Goal: Use online tool/utility: Utilize a website feature to perform a specific function

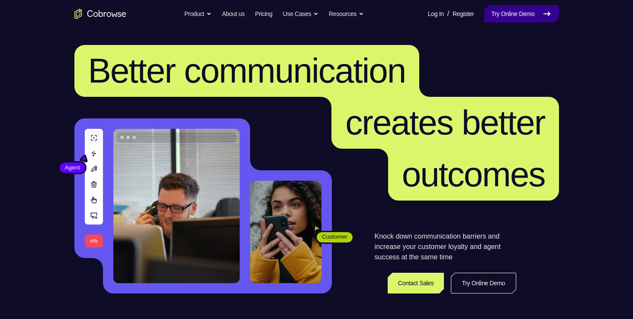
click at [516, 16] on link "Try Online Demo" at bounding box center [521, 13] width 74 height 17
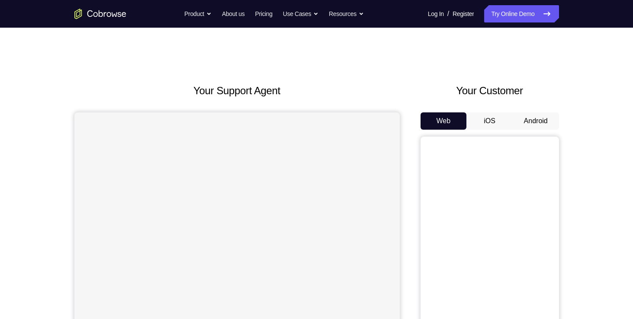
click at [530, 119] on button "Android" at bounding box center [536, 120] width 46 height 17
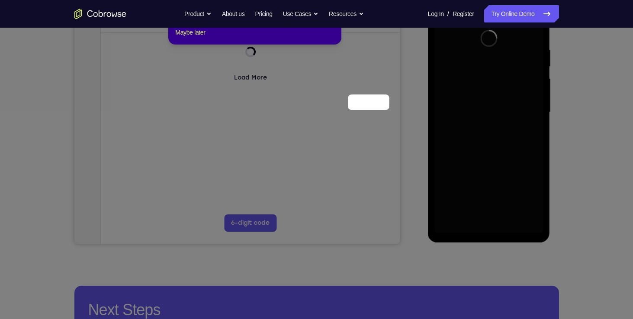
scroll to position [67, 0]
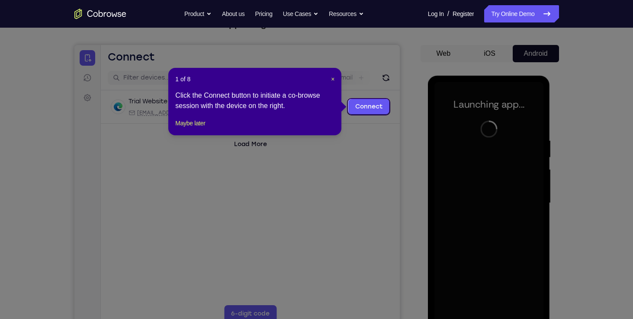
click at [367, 99] on icon at bounding box center [319, 159] width 639 height 319
click at [368, 104] on link "Connect" at bounding box center [368, 107] width 41 height 16
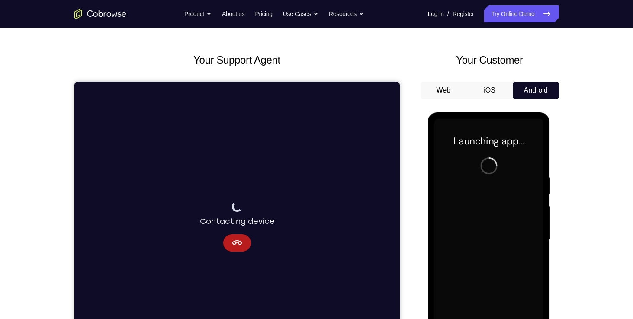
scroll to position [116, 0]
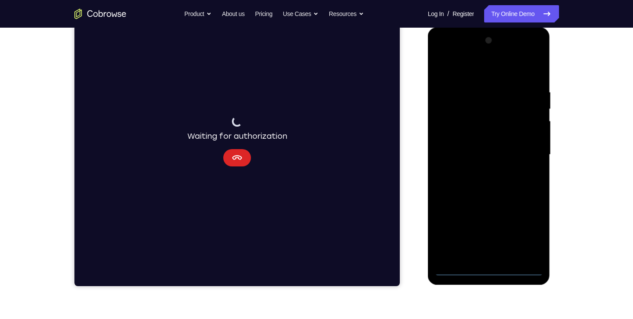
click at [234, 157] on icon "Cancel" at bounding box center [236, 158] width 10 height 10
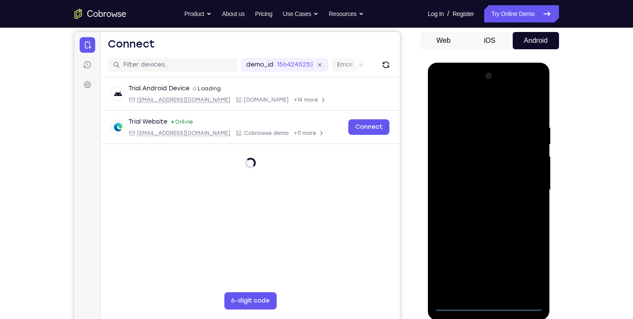
scroll to position [80, 0]
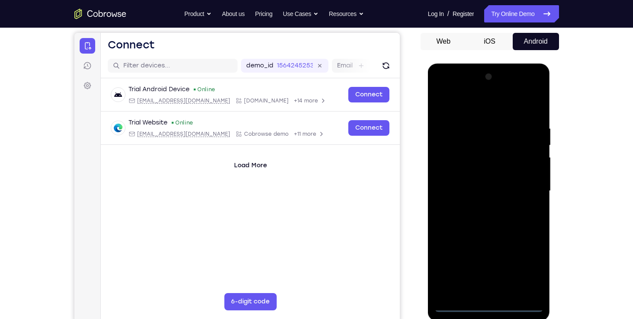
click at [490, 302] on div at bounding box center [488, 191] width 109 height 242
click at [487, 308] on div at bounding box center [488, 191] width 109 height 242
click at [529, 273] on div at bounding box center [488, 191] width 109 height 242
click at [473, 106] on div at bounding box center [488, 191] width 109 height 242
click at [526, 186] on div at bounding box center [488, 191] width 109 height 242
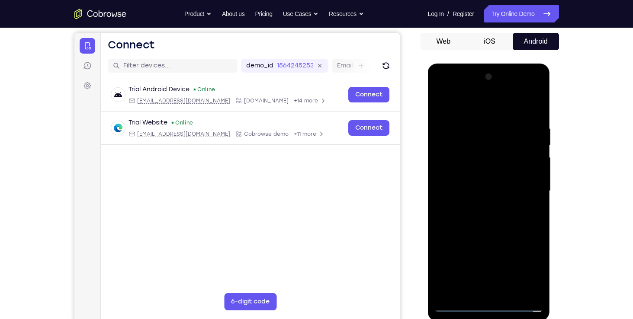
click at [476, 205] on div at bounding box center [488, 191] width 109 height 242
click at [464, 186] on div at bounding box center [488, 191] width 109 height 242
click at [452, 170] on div at bounding box center [488, 191] width 109 height 242
click at [487, 193] on div at bounding box center [488, 191] width 109 height 242
click at [488, 215] on div at bounding box center [488, 191] width 109 height 242
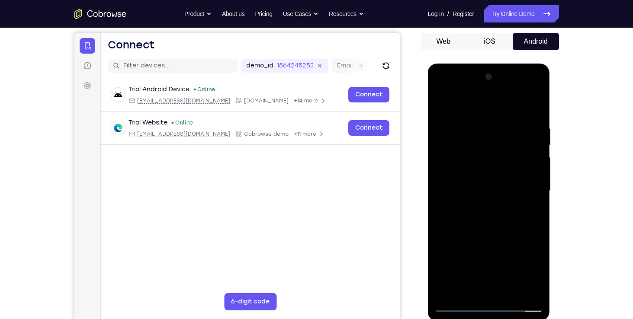
click at [532, 204] on div at bounding box center [488, 191] width 109 height 242
click at [503, 190] on div at bounding box center [488, 191] width 109 height 242
click at [491, 215] on div at bounding box center [488, 191] width 109 height 242
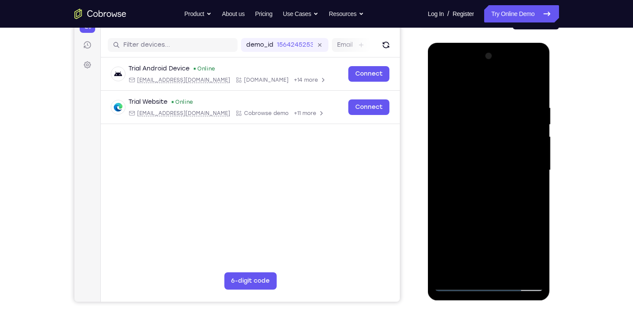
scroll to position [0, 0]
